Goal: Task Accomplishment & Management: Manage account settings

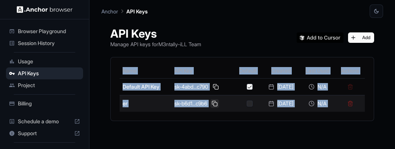
click at [213, 102] on button at bounding box center [214, 103] width 9 height 9
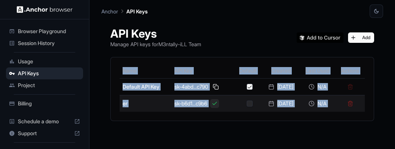
click at [213, 102] on button at bounding box center [214, 103] width 9 height 9
click at [193, 117] on div "Name API Key Default Created Last Used Actions Default API Key sk-4abd...c790 […" at bounding box center [242, 88] width 263 height 63
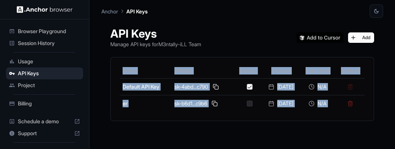
click at [193, 117] on div "Name API Key Default Created Last Used Actions Default API Key sk-4abd...c790 […" at bounding box center [242, 88] width 263 height 63
click at [216, 117] on div "Name API Key Default Created Last Used Actions Default API Key sk-4abd...c790 […" at bounding box center [242, 88] width 263 height 63
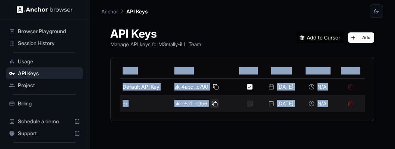
click at [217, 102] on button at bounding box center [214, 103] width 9 height 9
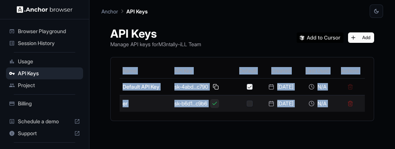
click at [217, 102] on button at bounding box center [214, 103] width 9 height 9
click at [217, 103] on button at bounding box center [214, 103] width 9 height 9
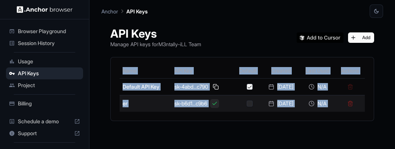
click at [217, 103] on button at bounding box center [214, 103] width 9 height 9
click at [217, 104] on button at bounding box center [214, 103] width 9 height 9
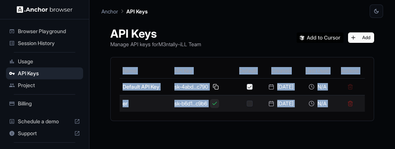
click at [217, 104] on button at bounding box center [214, 103] width 9 height 9
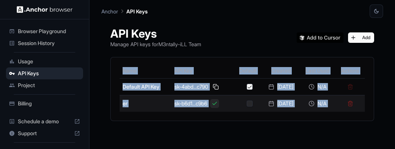
click at [217, 104] on button at bounding box center [214, 103] width 9 height 9
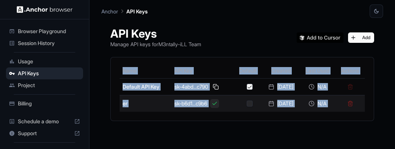
click at [217, 104] on button at bounding box center [214, 103] width 9 height 9
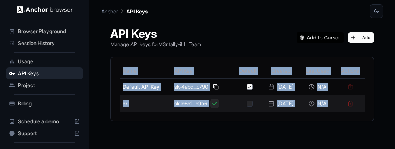
click at [217, 104] on button at bounding box center [214, 103] width 9 height 9
